Goal: Task Accomplishment & Management: Manage account settings

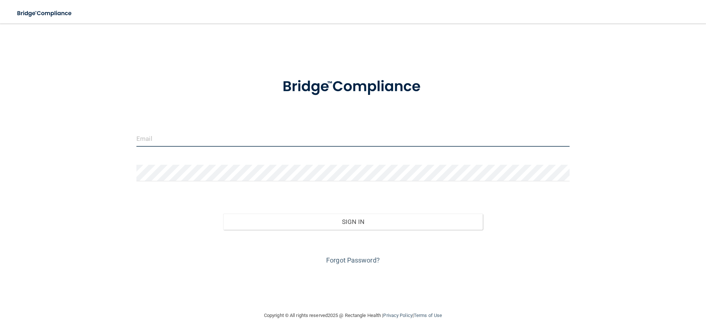
click at [212, 133] on input "email" at bounding box center [352, 138] width 433 height 17
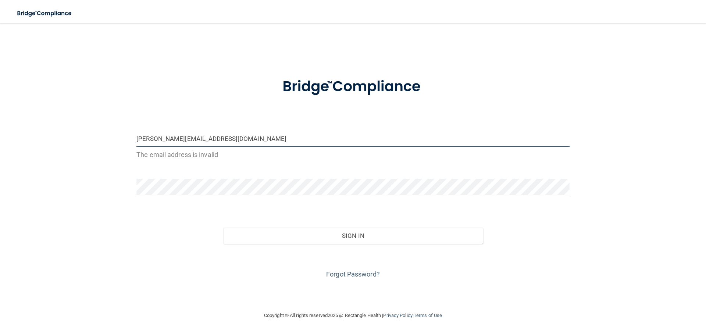
type input "[PERSON_NAME][EMAIL_ADDRESS][DOMAIN_NAME]"
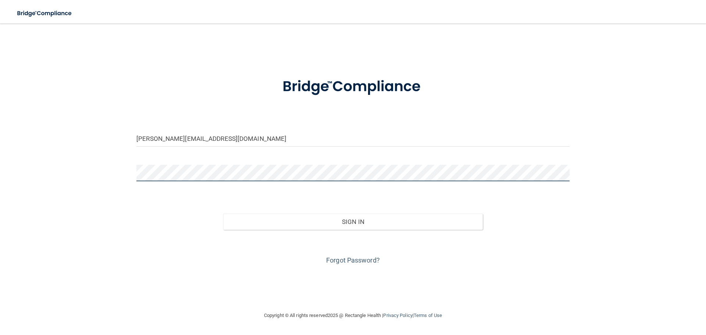
click at [223, 214] on button "Sign In" at bounding box center [353, 222] width 260 height 16
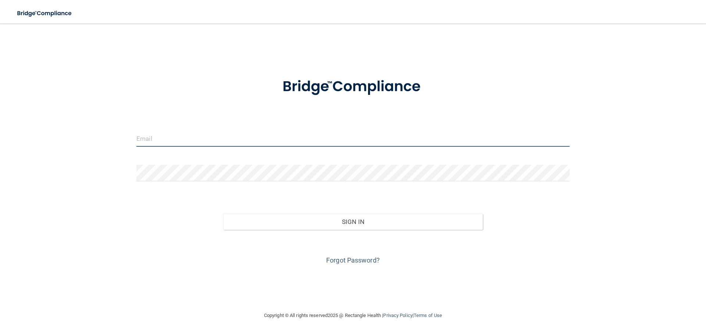
click at [220, 139] on input "email" at bounding box center [352, 138] width 433 height 17
